Goal: Communication & Community: Answer question/provide support

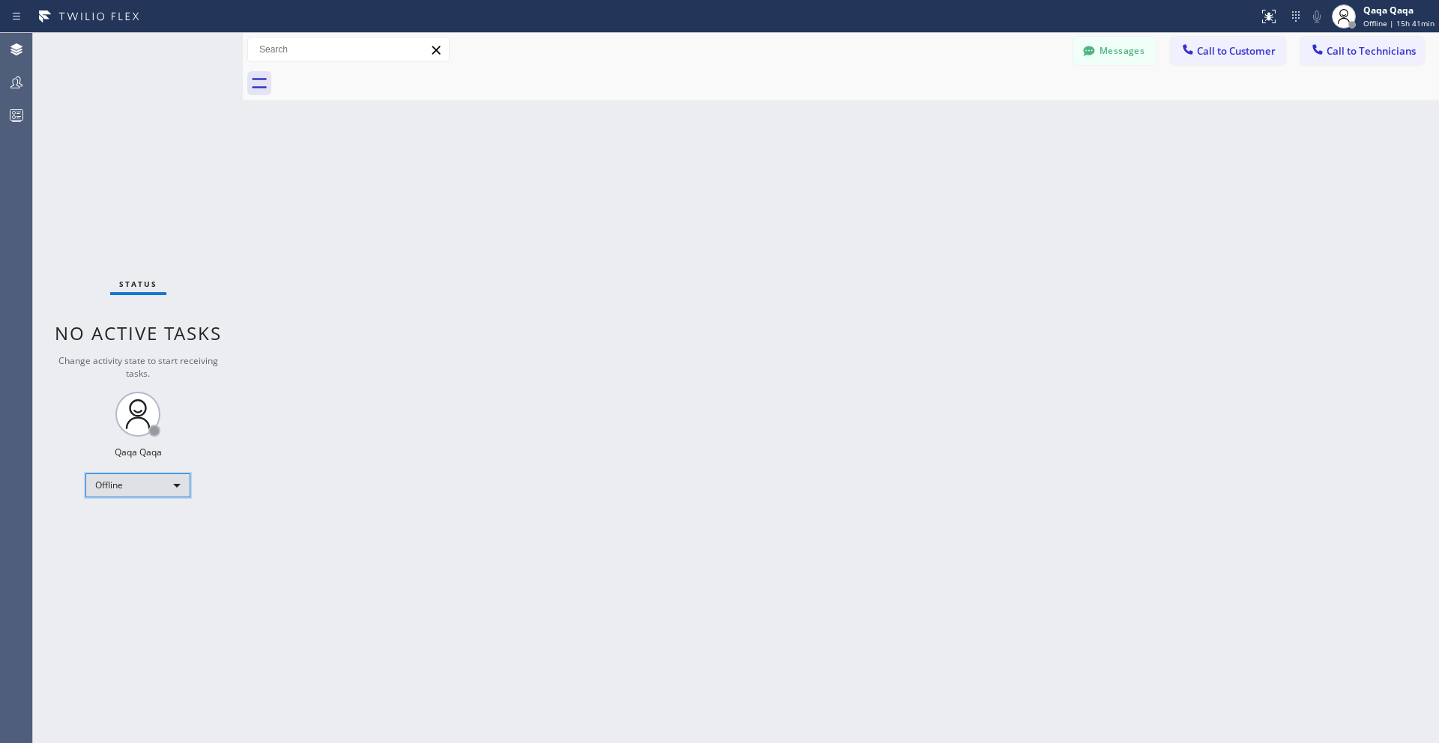
click at [133, 480] on div "Offline" at bounding box center [137, 486] width 105 height 24
click at [127, 548] on li "Unavailable" at bounding box center [137, 544] width 102 height 18
click at [1106, 57] on button "Messages" at bounding box center [1114, 51] width 82 height 28
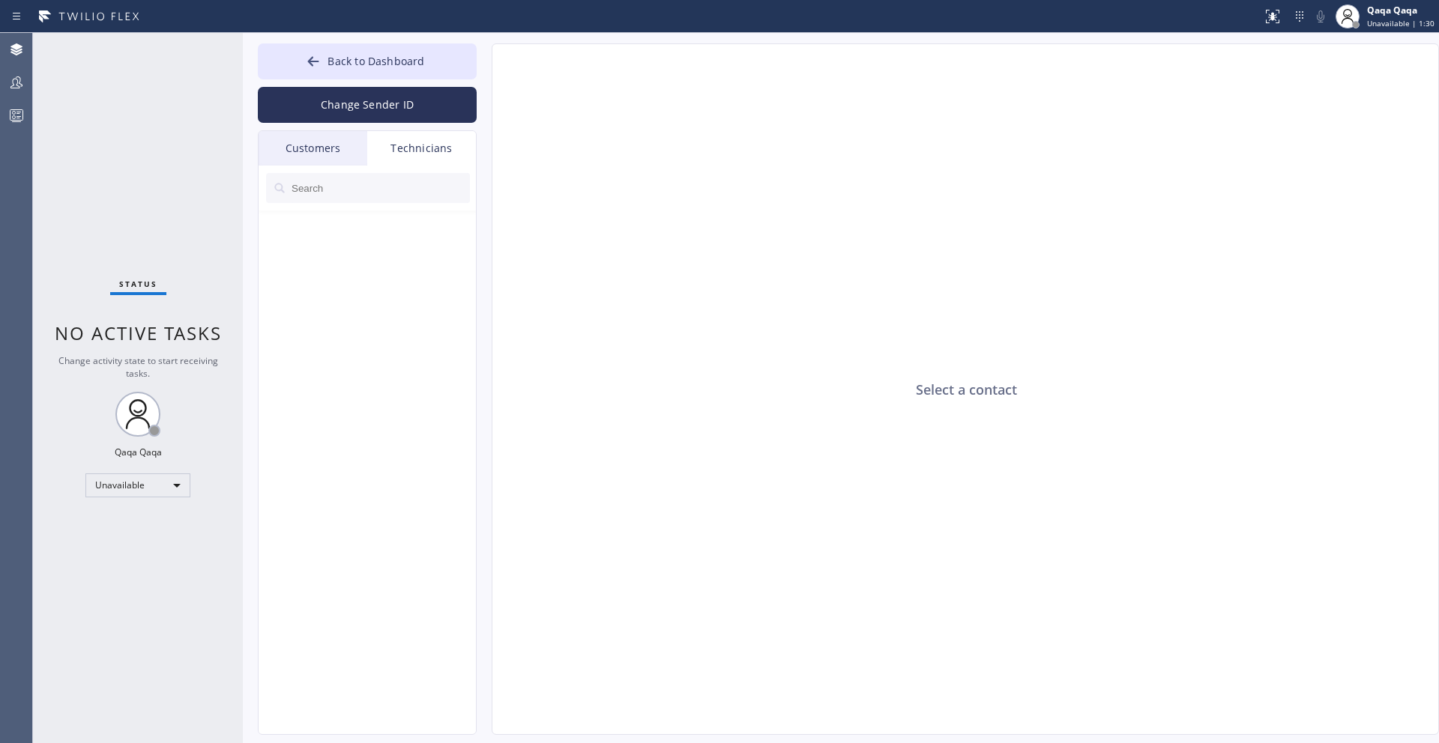
click at [313, 143] on div "Customers" at bounding box center [313, 148] width 109 height 34
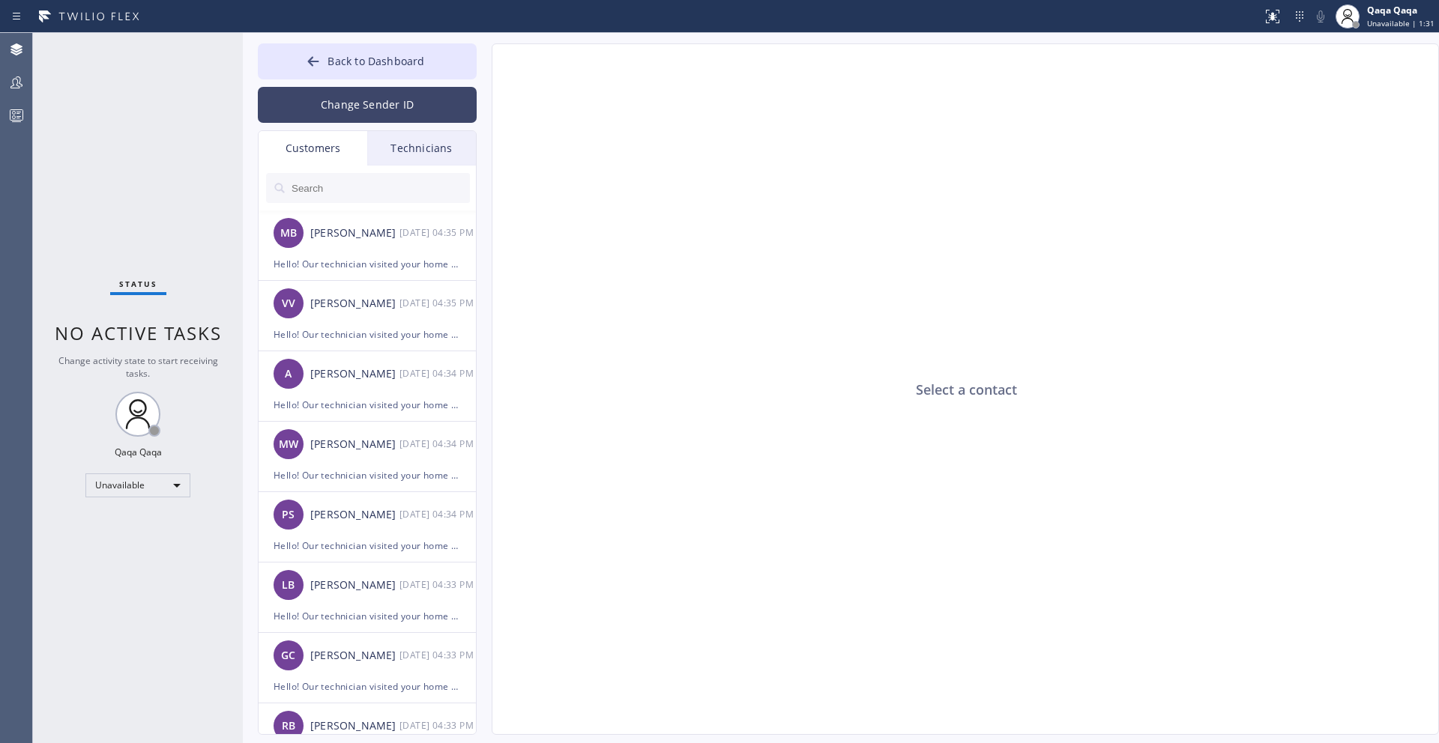
click at [373, 116] on button "Change Sender ID" at bounding box center [367, 105] width 219 height 36
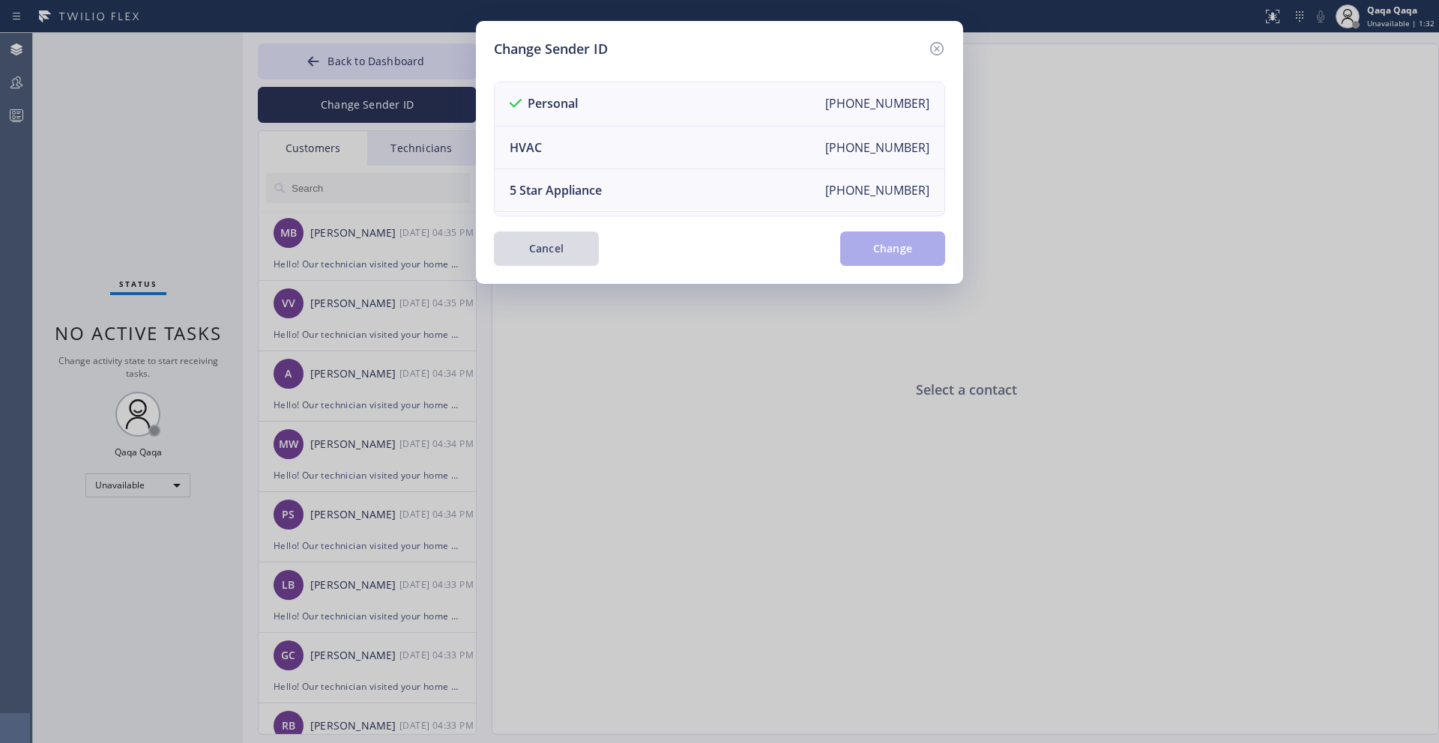
click at [563, 258] on button "Cancel" at bounding box center [546, 249] width 105 height 34
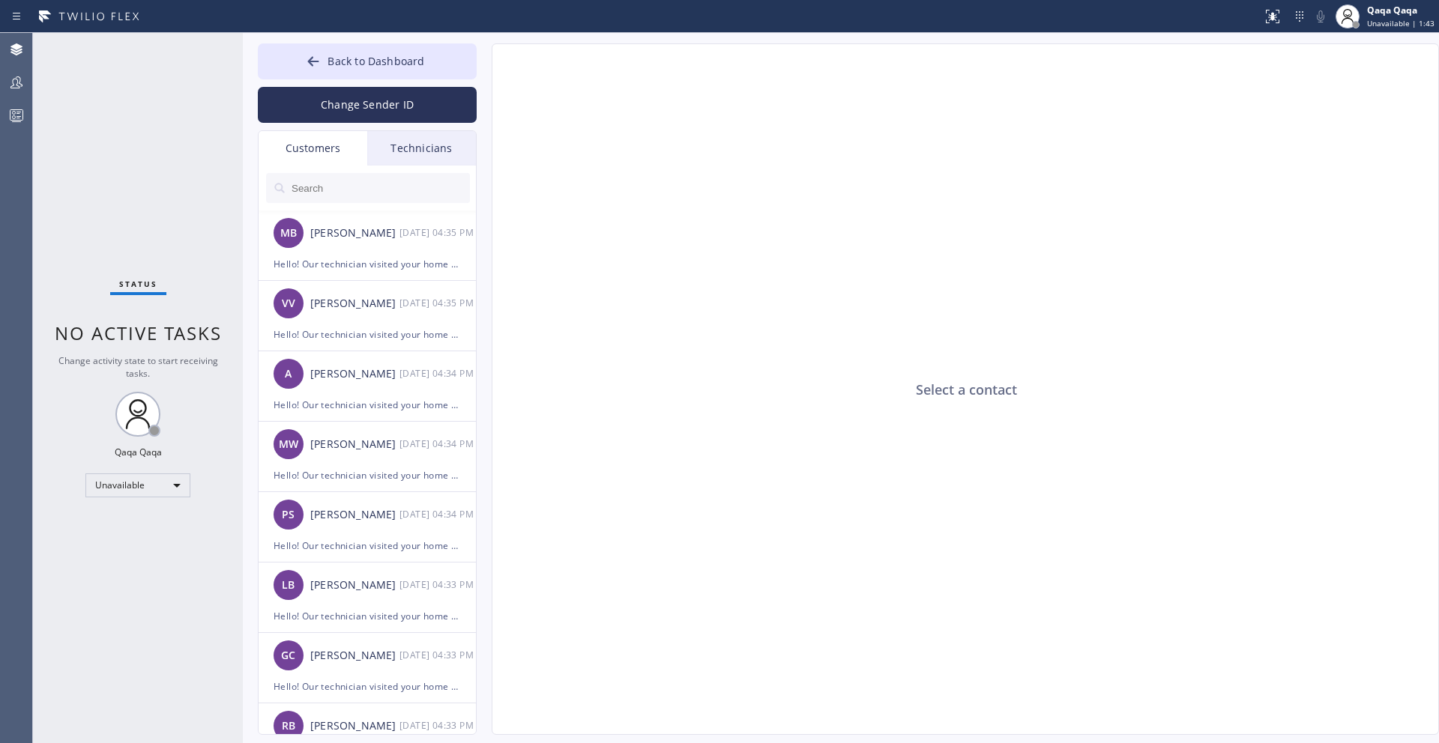
click at [349, 190] on input "text" at bounding box center [380, 188] width 180 height 30
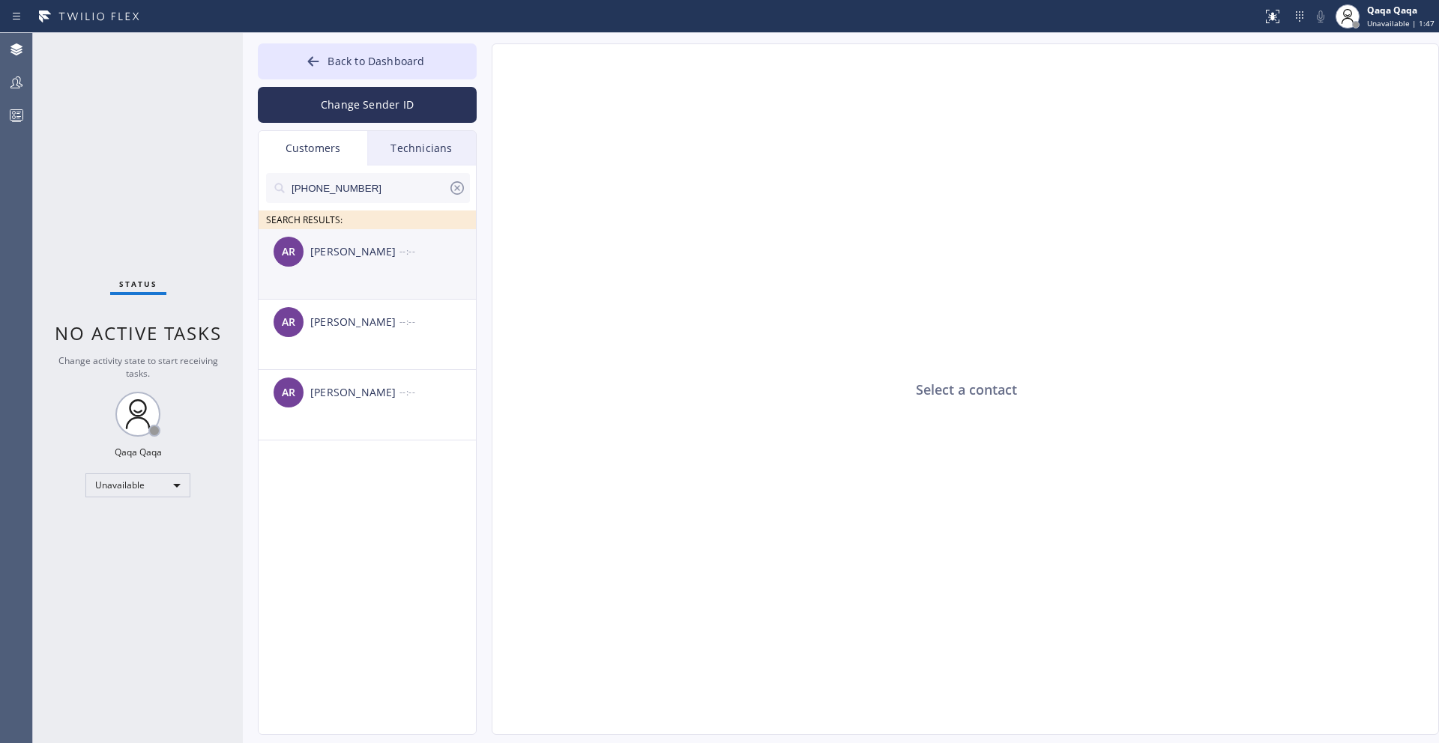
click at [337, 245] on div "Amy Roland" at bounding box center [354, 252] width 89 height 17
click at [593, 701] on textarea at bounding box center [892, 706] width 800 height 58
paste textarea ""Hello! Our technician visited your home yesterday. How was your experience? Pl…"
type textarea ""Hello! Our technician visited your home yesterday. How was your experience? Pl…"
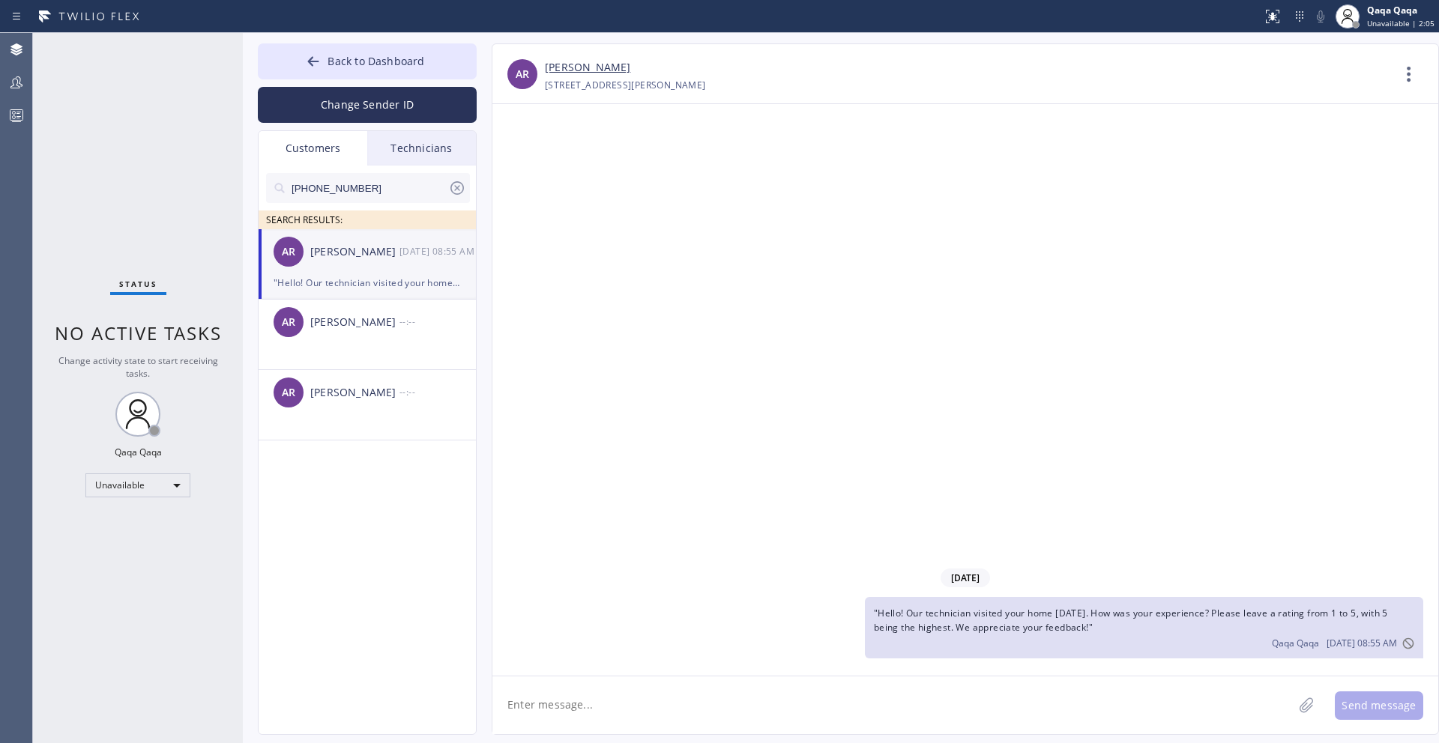
click at [375, 194] on input "(310) 600-4939" at bounding box center [369, 188] width 158 height 30
paste input "661) 229-74"
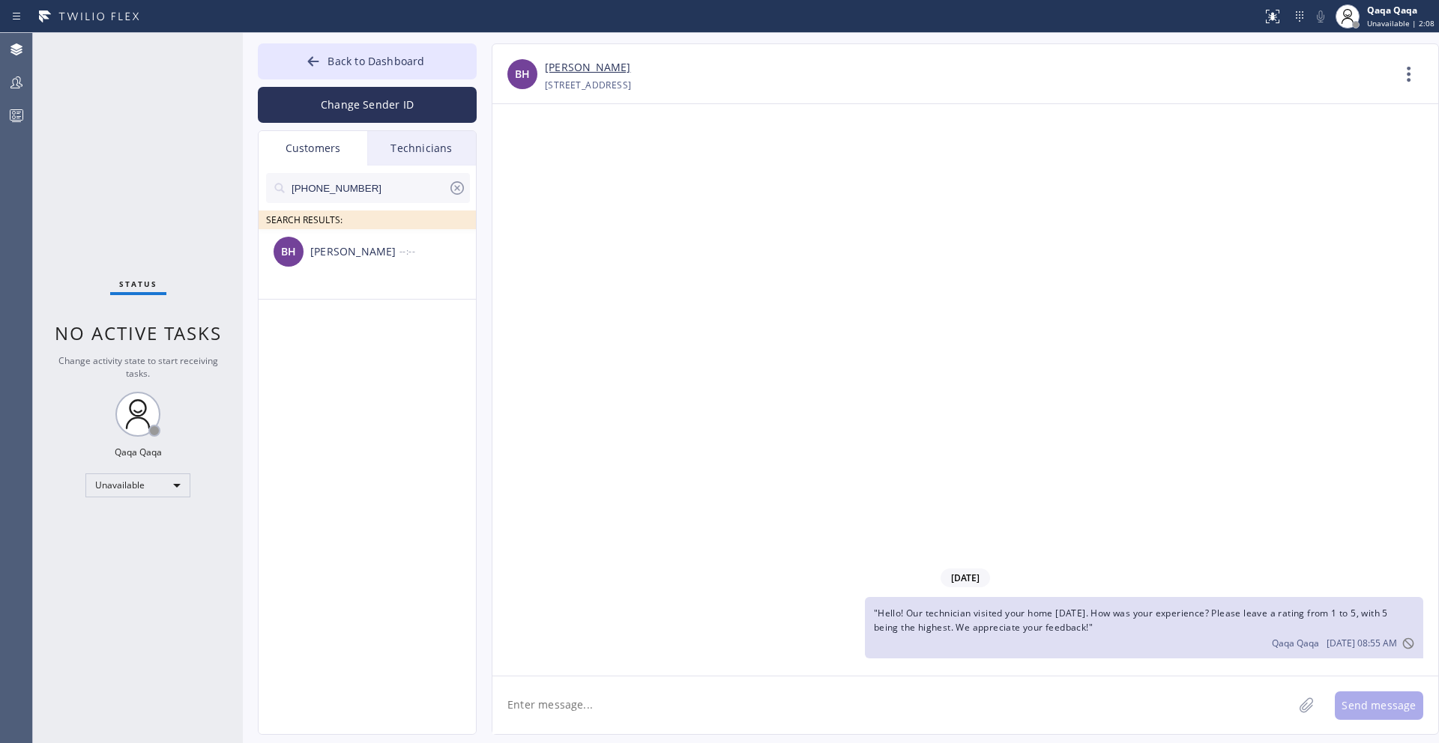
type input "(661) 229-7439"
click at [361, 253] on div "Bob Hermanson" at bounding box center [354, 252] width 89 height 17
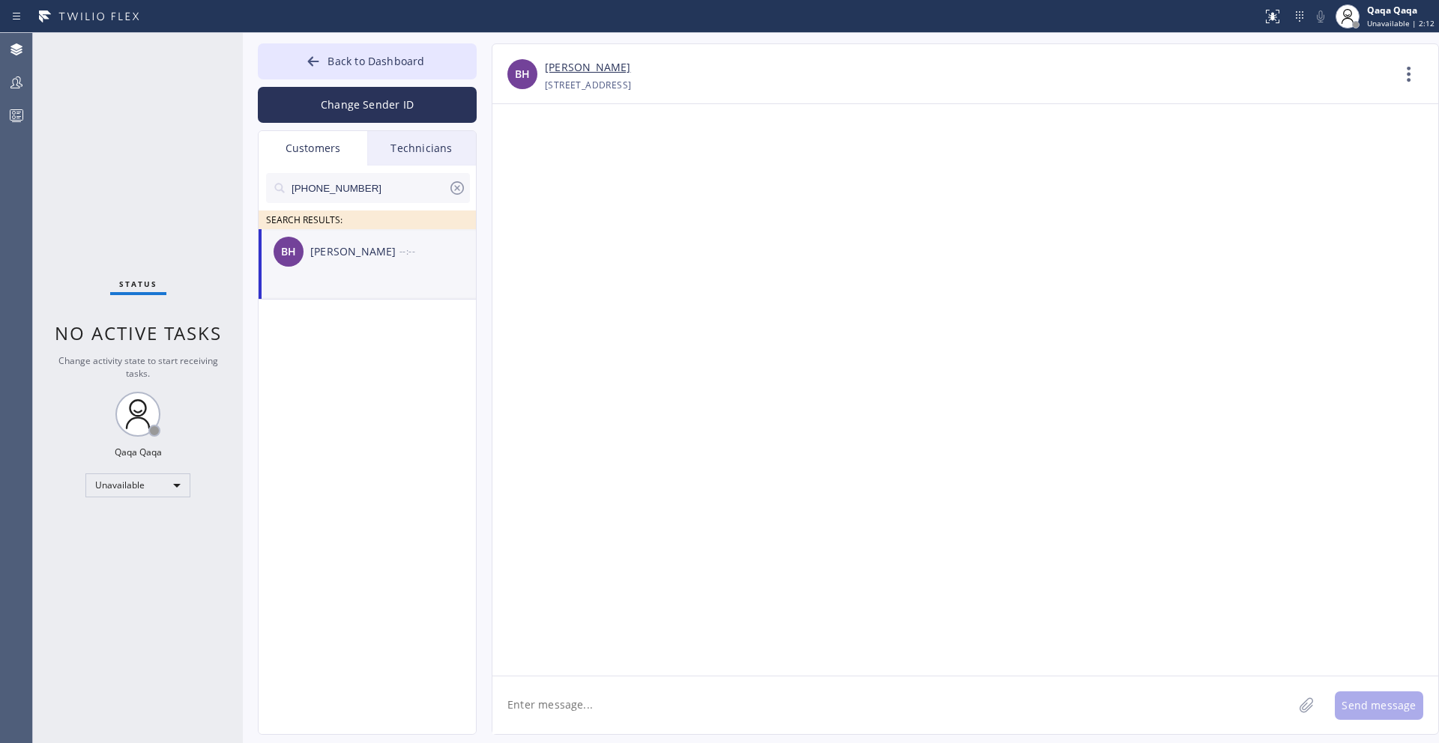
click at [600, 698] on textarea at bounding box center [892, 706] width 800 height 58
paste textarea ""Hello! Our technician visited your home yesterday. How was your experience? Pl…"
type textarea ""Hello! Our technician visited your home yesterday. How was your experience? Pl…"
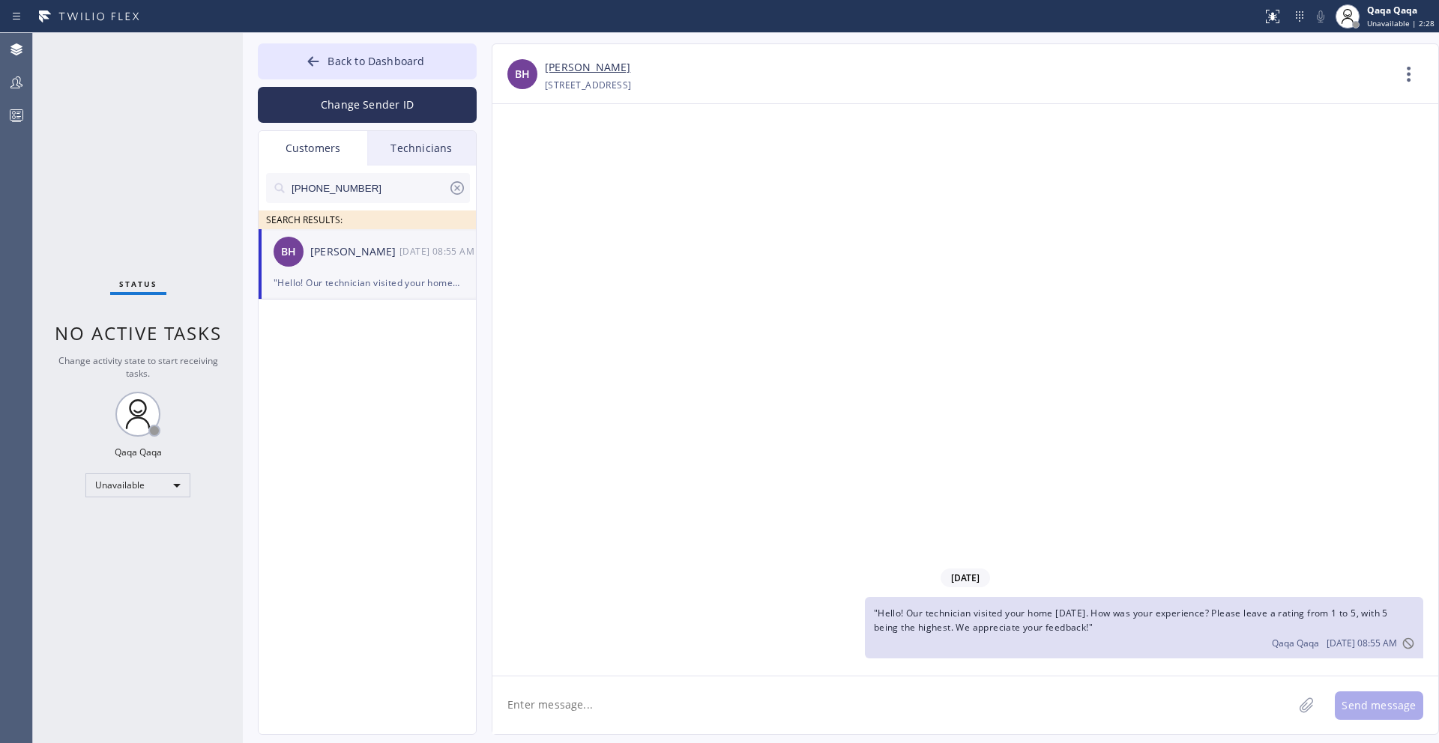
click at [378, 184] on input "(661) 229-7439" at bounding box center [369, 188] width 158 height 30
paste input "26) 437-9307"
click at [338, 263] on div "CT Cheryl Thon --:--" at bounding box center [368, 251] width 219 height 45
click at [324, 284] on div "Hello! Our technician visited your home today. How was your experience? Please …" at bounding box center [367, 282] width 187 height 17
click at [366, 186] on input "(626) 437-9307" at bounding box center [369, 188] width 158 height 30
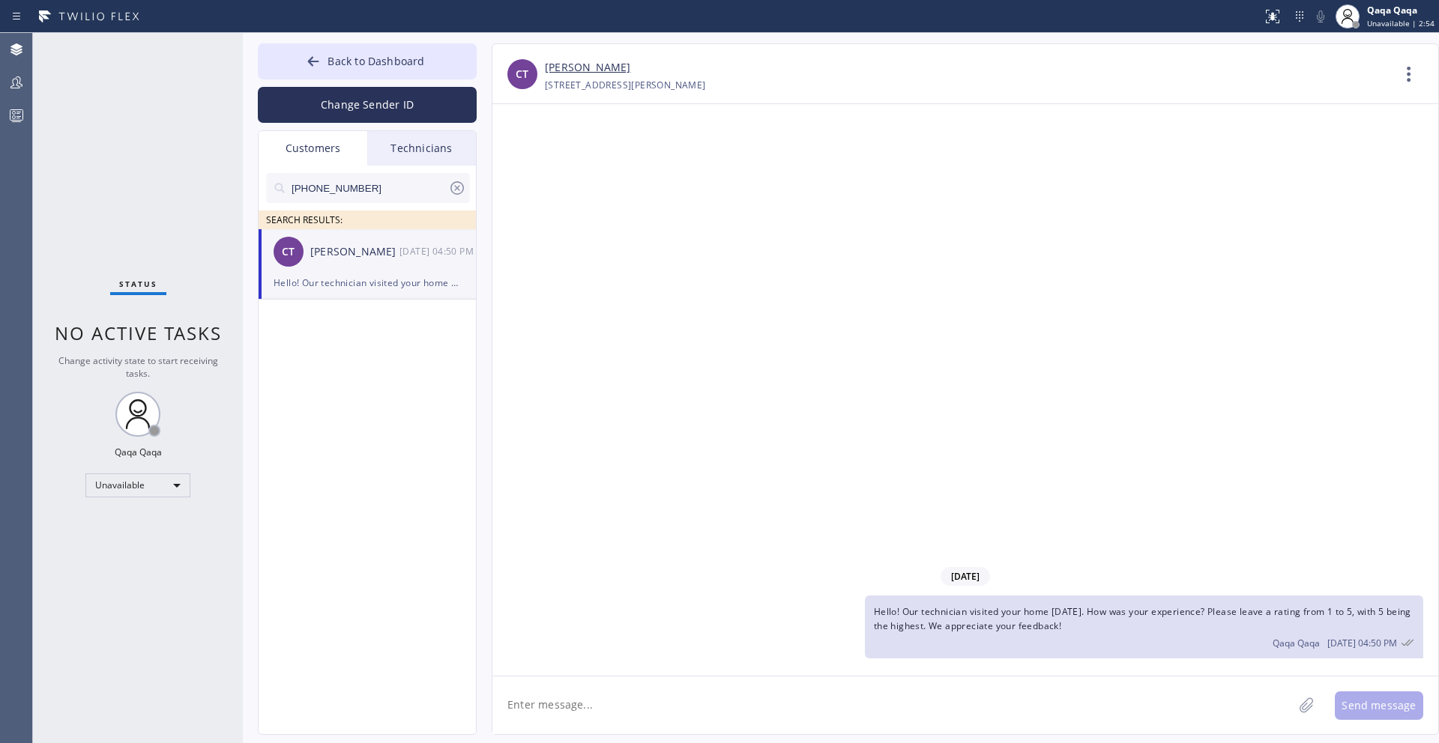
click at [366, 186] on input "(626) 437-9307" at bounding box center [369, 188] width 158 height 30
paste input "305) 283-9498"
type input "(305) 283-9498"
click at [377, 251] on div "Madat Panjwani" at bounding box center [354, 252] width 89 height 17
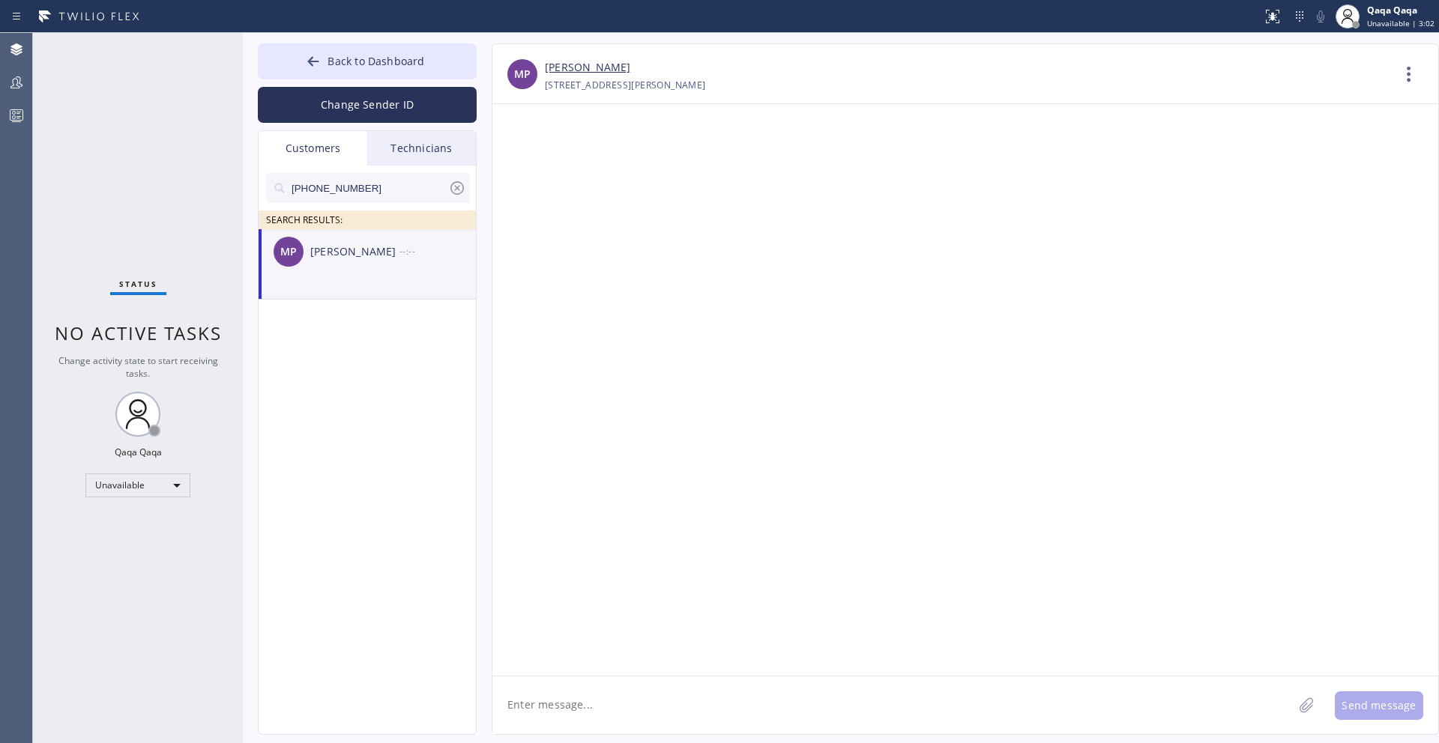
click at [585, 715] on textarea at bounding box center [892, 706] width 800 height 58
paste textarea ""Hello! Our technician visited your home yesterday. How was your experience? Pl…"
type textarea ""Hello! Our technician visited your home yesterday. How was your experience? Pl…"
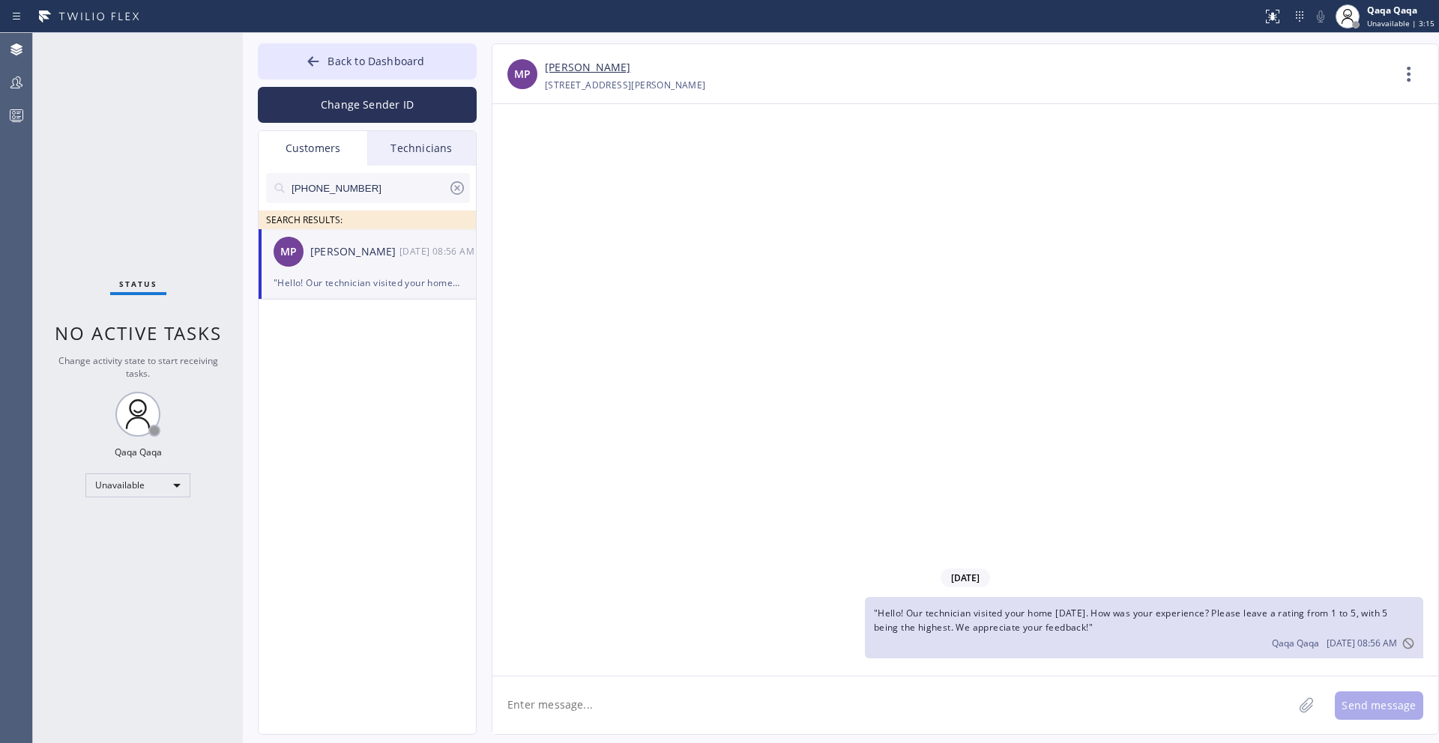
click at [361, 199] on input "(305) 283-9498" at bounding box center [369, 188] width 158 height 30
paste input "714) 602-0872"
type input "(714) 602-0872"
click at [344, 259] on div "David Stinson" at bounding box center [354, 252] width 89 height 17
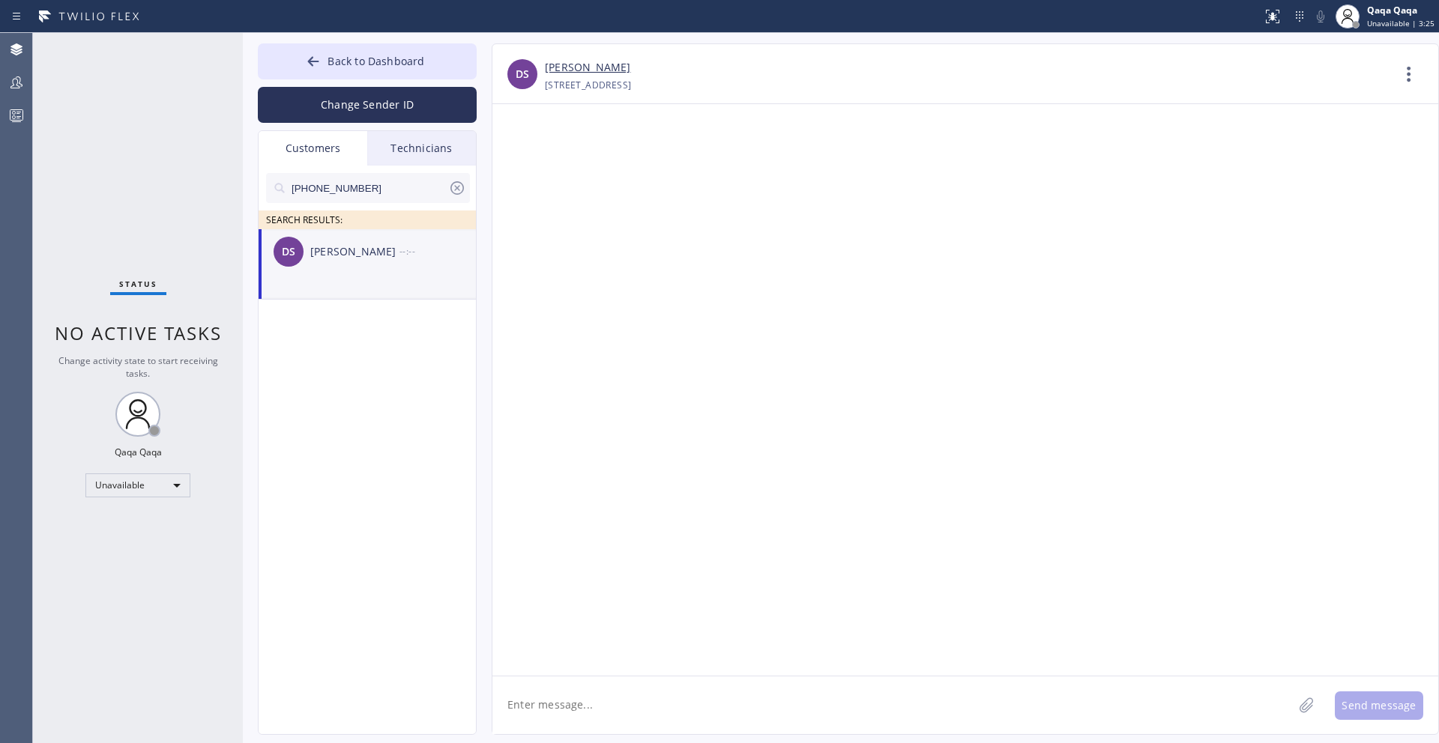
click at [329, 253] on div "David Stinson" at bounding box center [354, 252] width 89 height 17
click at [589, 700] on textarea at bounding box center [892, 706] width 800 height 58
paste textarea ""Hello! Our technician visited your home yesterday. How was your experience? Pl…"
type textarea ""Hello! Our technician visited your home yesterday. How was your experience? Pl…"
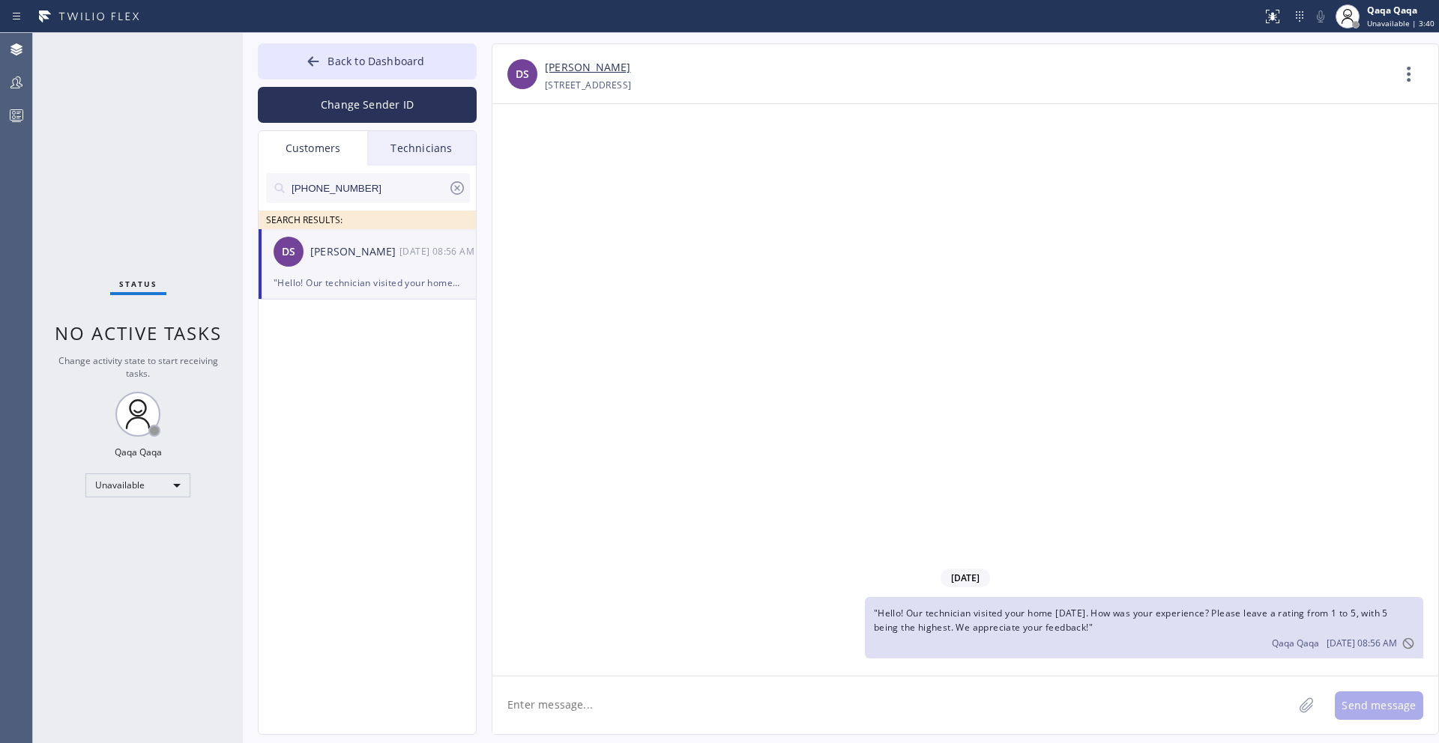
click at [394, 190] on input "(714) 602-0872" at bounding box center [369, 188] width 158 height 30
paste input "818) 612-0110"
type input "(818) 612-0110"
click at [353, 267] on div "OJ Omid Jafari --:--" at bounding box center [368, 251] width 219 height 45
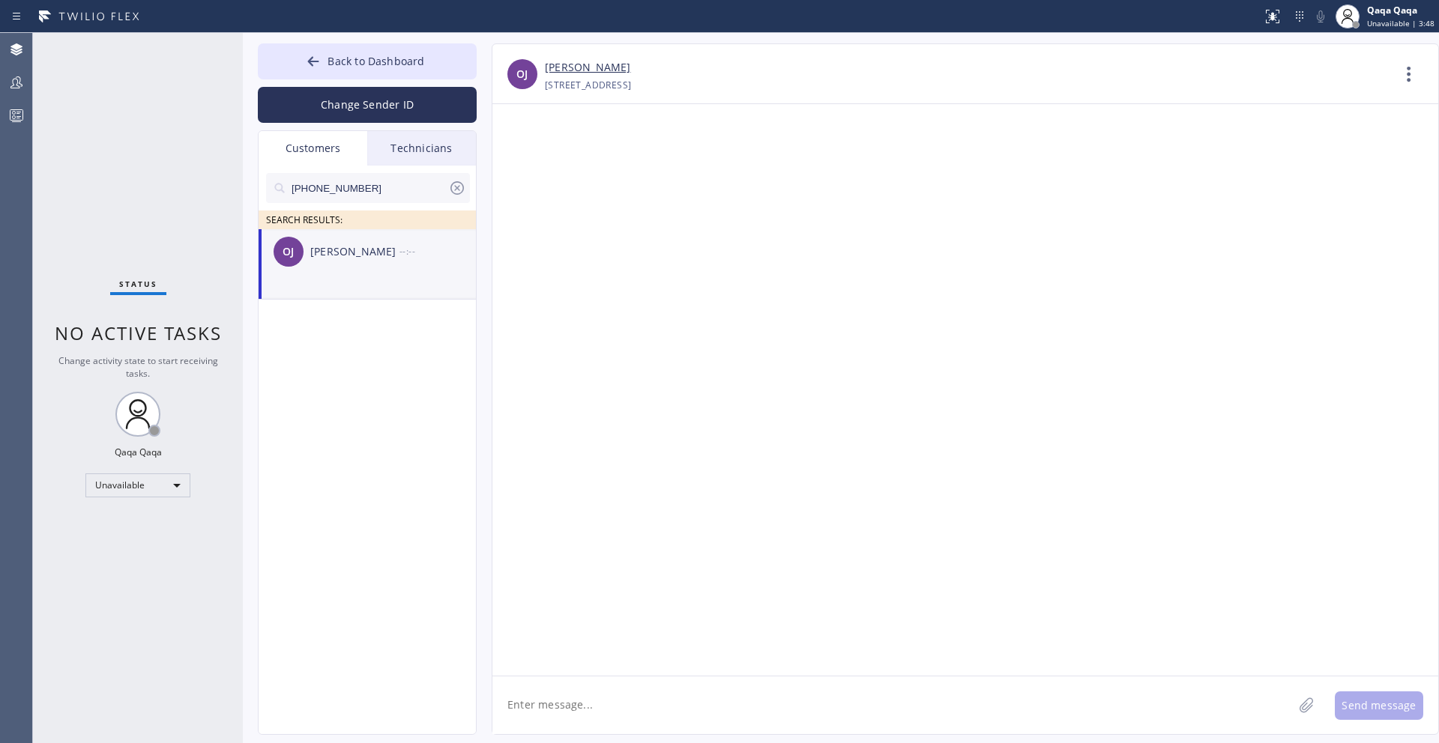
click at [546, 704] on textarea at bounding box center [892, 706] width 800 height 58
paste textarea ""Hello! Our technician visited your home yesterday. How was your experience? Pl…"
type textarea ""Hello! Our technician visited your home yesterday. How was your experience? Pl…"
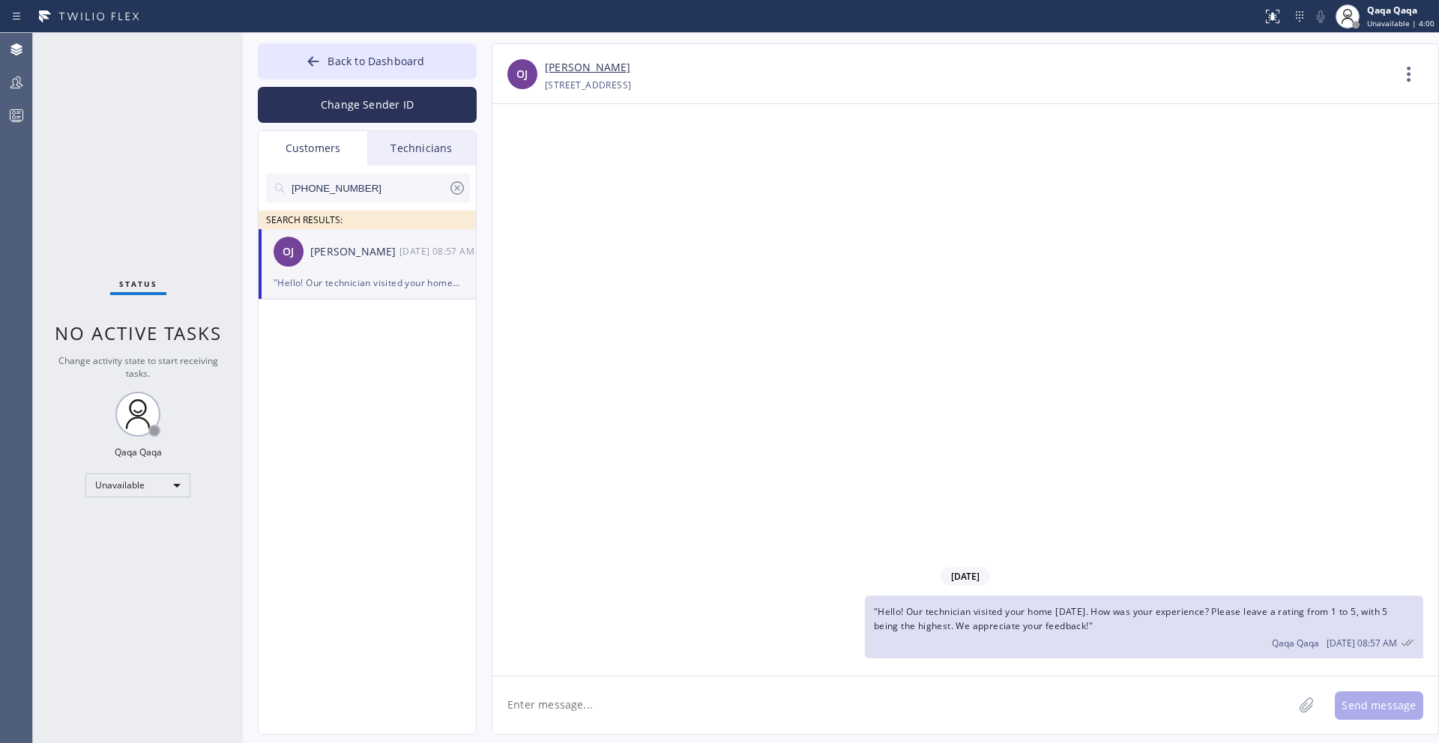
click at [392, 194] on input "(818) 612-0110" at bounding box center [369, 188] width 158 height 30
paste input "480) 231-033"
type input "(480) 231-0330"
click at [360, 250] on div "Paige Hughes" at bounding box center [354, 252] width 89 height 17
click at [346, 291] on div "Hello! Our technician visited your home today. How was your experience? Please …" at bounding box center [367, 282] width 187 height 17
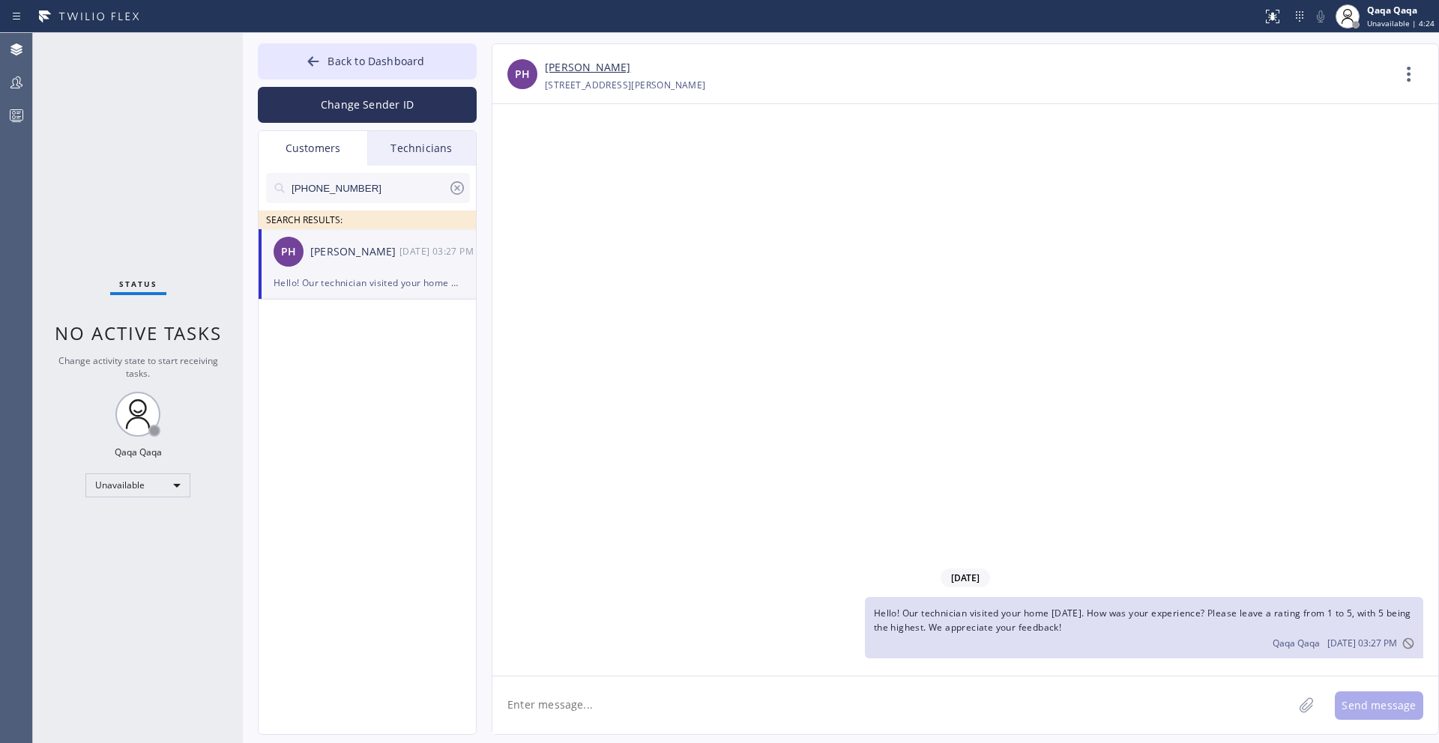
click at [764, 693] on textarea at bounding box center [892, 706] width 800 height 58
paste textarea ""Hello! Our technician visited your home yesterday. How was your experience? Pl…"
type textarea ""Hello! Our technician visited your home yesterday. How was your experience? Pl…"
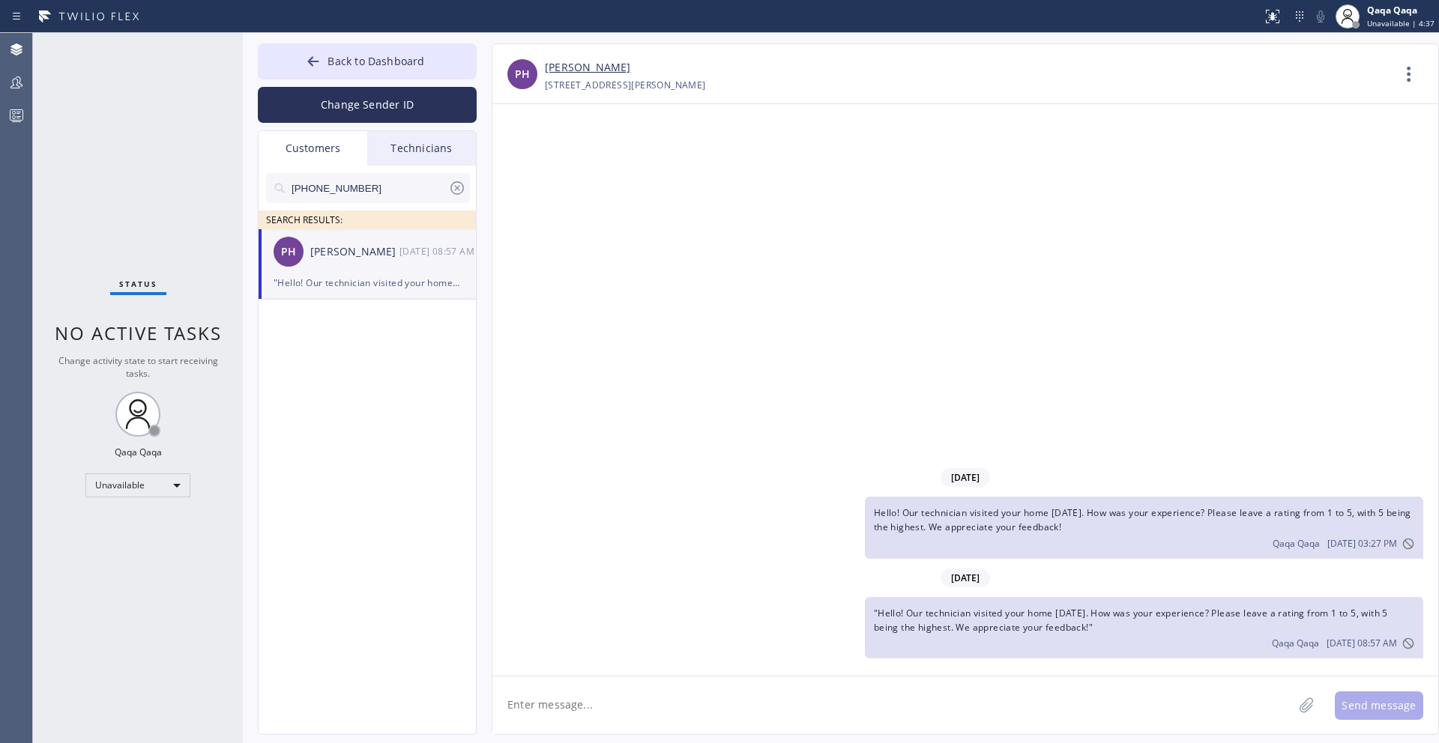
click at [360, 193] on input "(480) 231-0330" at bounding box center [369, 188] width 158 height 30
paste input "206) 931-1223"
type input "(206) 931-1223"
click at [344, 262] on div "JA Joanne Anderson --:--" at bounding box center [368, 251] width 219 height 45
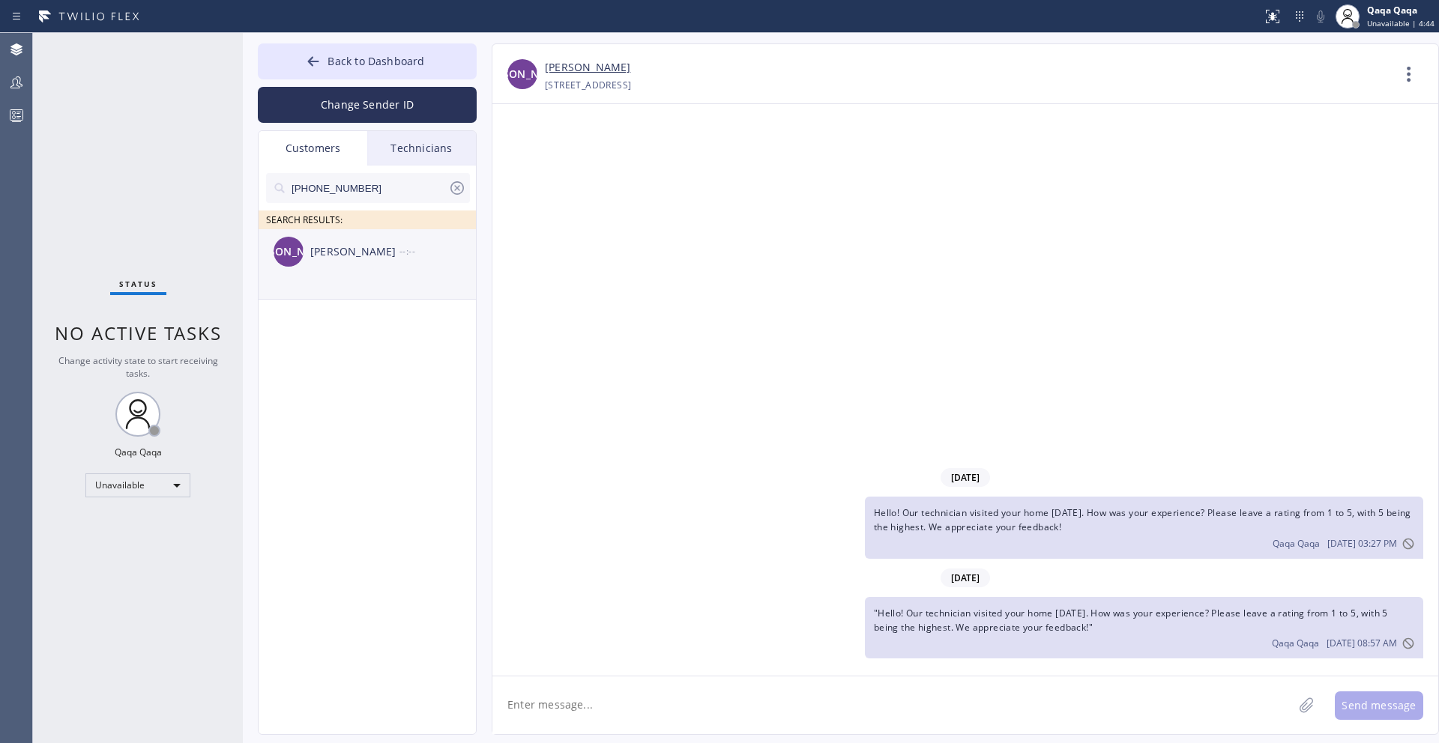
click at [344, 262] on div "JA Joanne Anderson --:--" at bounding box center [368, 251] width 219 height 45
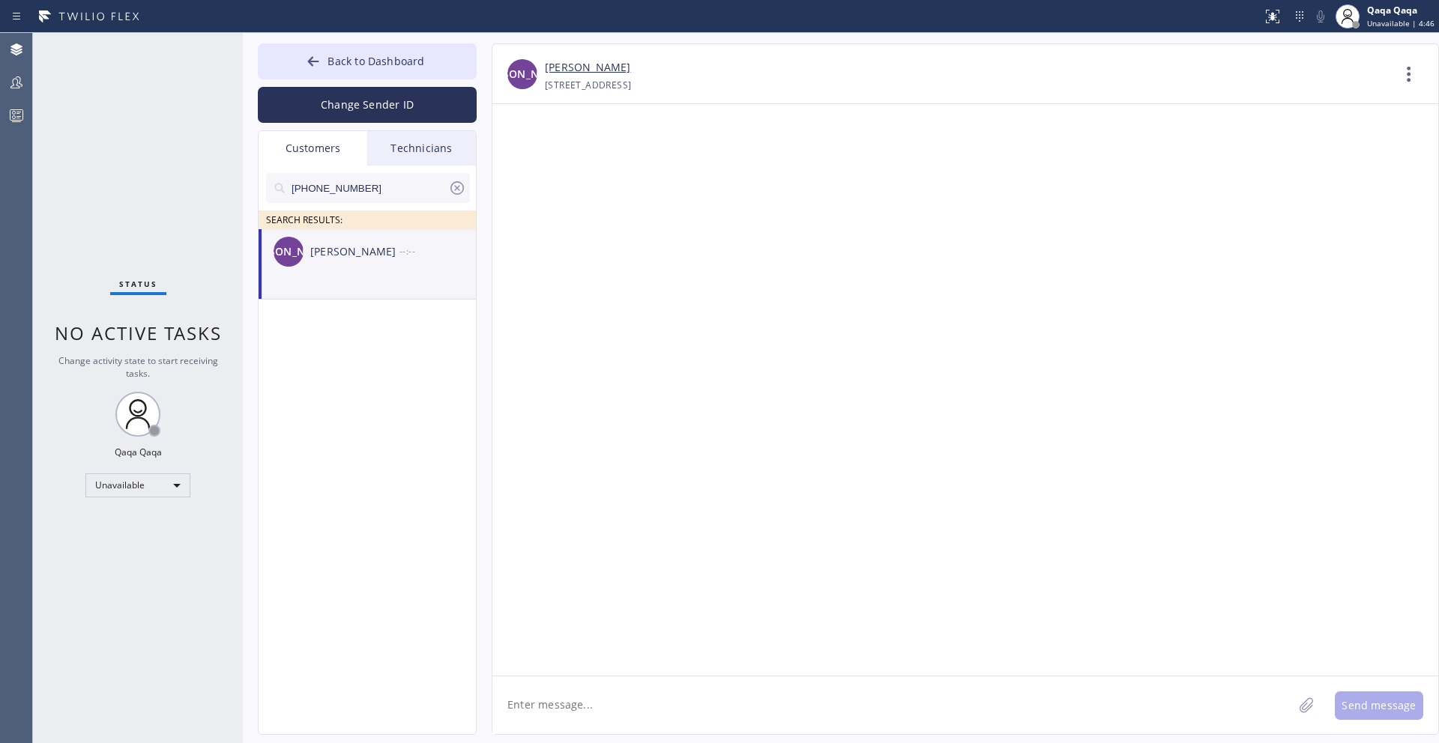
click at [589, 709] on textarea at bounding box center [892, 706] width 800 height 58
paste textarea ""Hello! Our technician visited your home yesterday. How was your experience? Pl…"
type textarea ""Hello! Our technician visited your home yesterday. How was your experience? Pl…"
